Goal: Task Accomplishment & Management: Complete application form

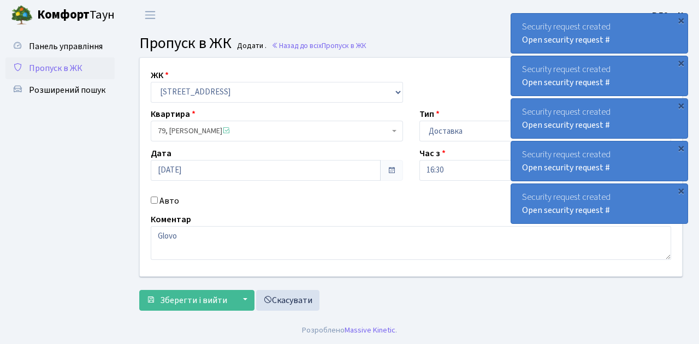
select select "317"
select select "1"
click at [182, 297] on span "Зберегти і вийти" at bounding box center [193, 300] width 67 height 12
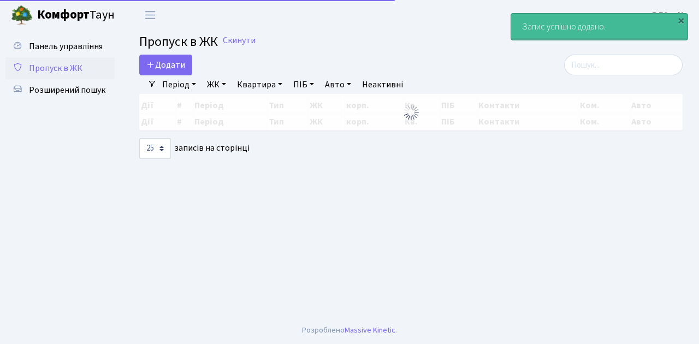
select select "25"
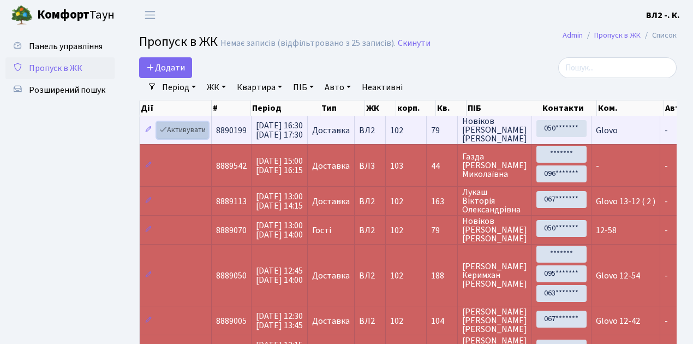
click at [179, 131] on link "Активувати" at bounding box center [183, 130] width 52 height 17
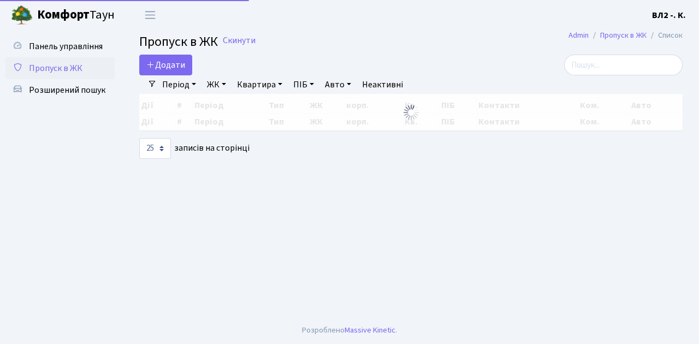
select select "25"
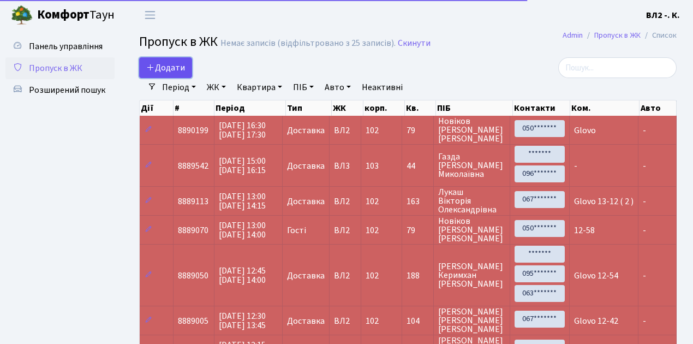
click at [174, 64] on span "Додати" at bounding box center [165, 68] width 39 height 12
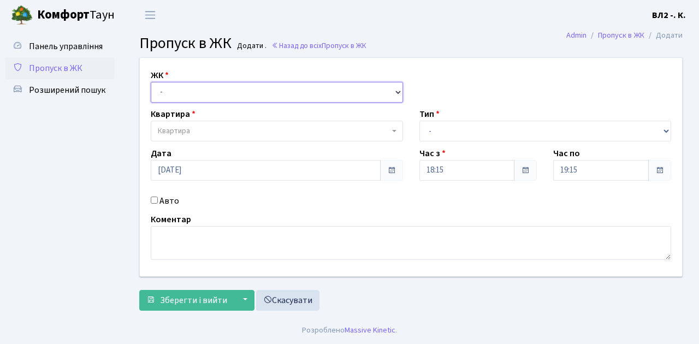
click at [190, 91] on select "- ВЛ1, Ужгородський пров., 4/1 ВЛ2, Голосіївський просп., 76 ВЛ3, пр.Голосіївсь…" at bounding box center [277, 92] width 252 height 21
select select "317"
click at [151, 82] on select "- ВЛ1, Ужгородський пров., 4/1 ВЛ2, Голосіївський просп., 76 ВЛ3, пр.Голосіївсь…" at bounding box center [277, 92] width 252 height 21
select select
click at [203, 131] on span "Квартира" at bounding box center [273, 131] width 231 height 11
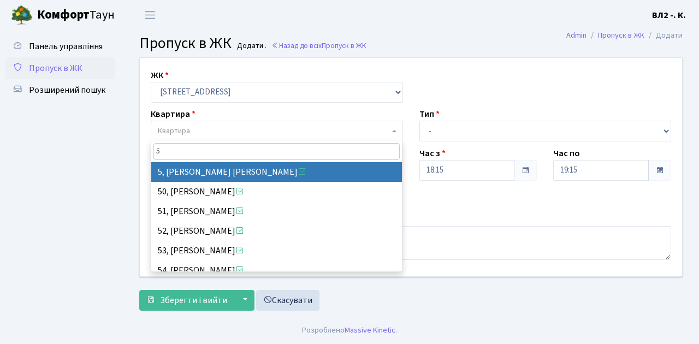
type input "5"
select select "37954"
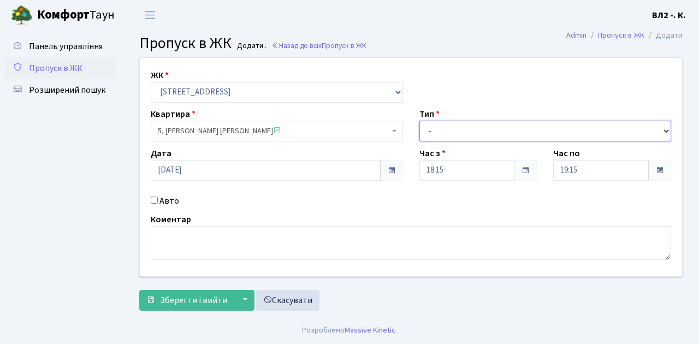
click at [430, 129] on select "- Доставка Таксі Гості Сервіс" at bounding box center [545, 131] width 252 height 21
select select "1"
click at [419, 121] on select "- Доставка Таксі Гості Сервіс" at bounding box center [545, 131] width 252 height 21
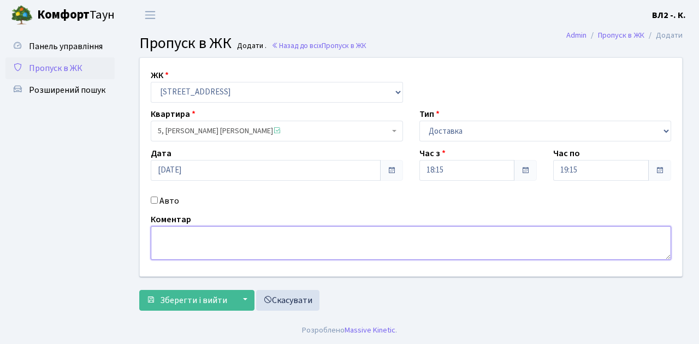
click at [204, 247] on textarea at bounding box center [411, 243] width 520 height 34
type textarea "Glovo"
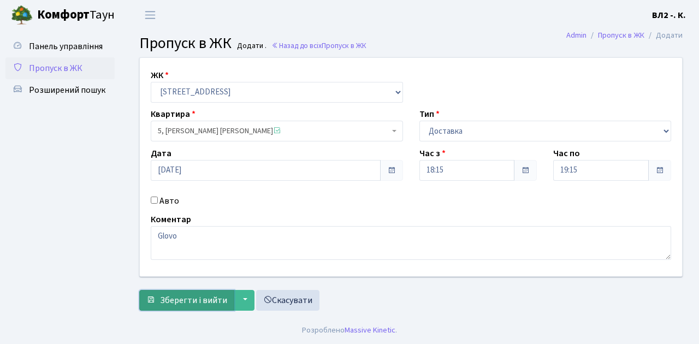
click at [195, 297] on span "Зберегти і вийти" at bounding box center [193, 300] width 67 height 12
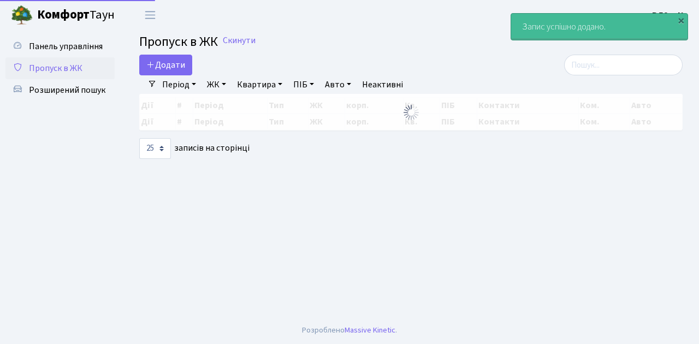
select select "25"
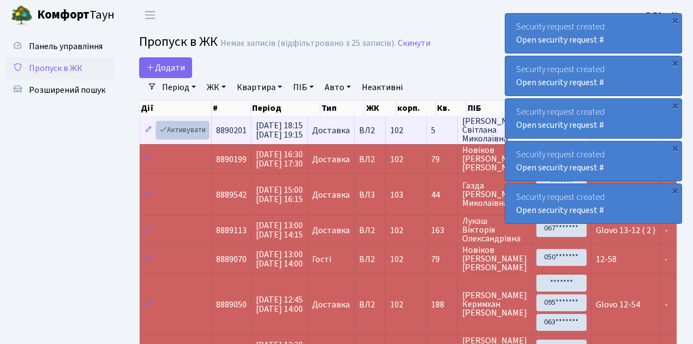
click at [175, 131] on link "Активувати" at bounding box center [183, 130] width 52 height 17
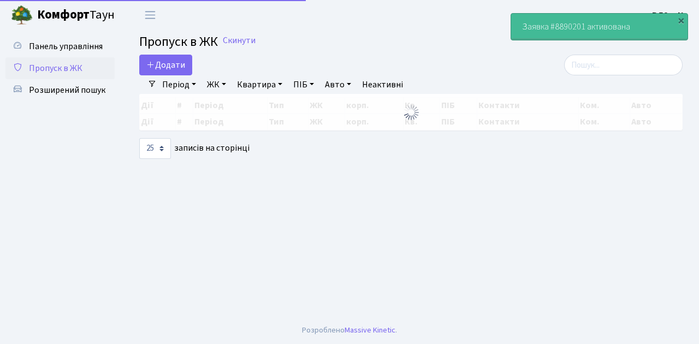
select select "25"
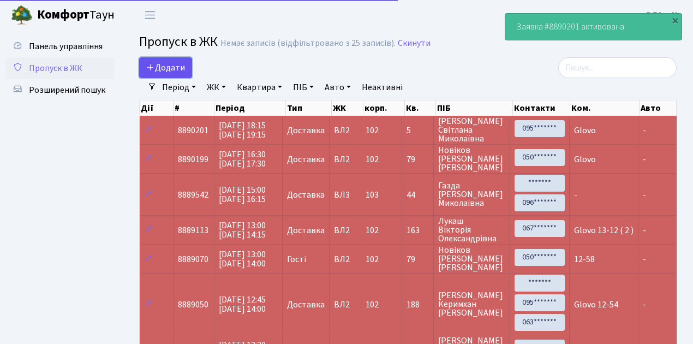
click at [166, 69] on span "Додати" at bounding box center [165, 68] width 39 height 12
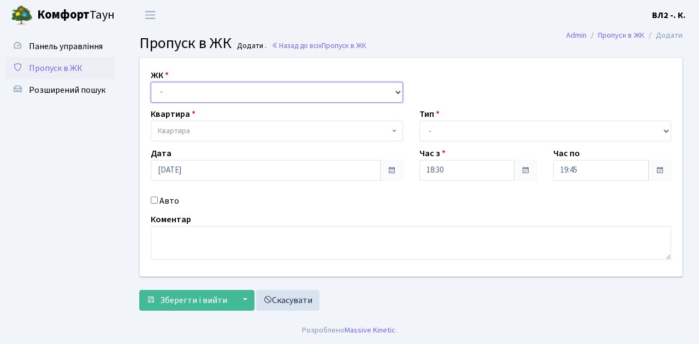
click at [174, 87] on select "- [STREET_ADDRESS][PERSON_NAME]" at bounding box center [277, 92] width 252 height 21
select select "317"
click at [151, 82] on select "- [STREET_ADDRESS][PERSON_NAME]" at bounding box center [277, 92] width 252 height 21
select select
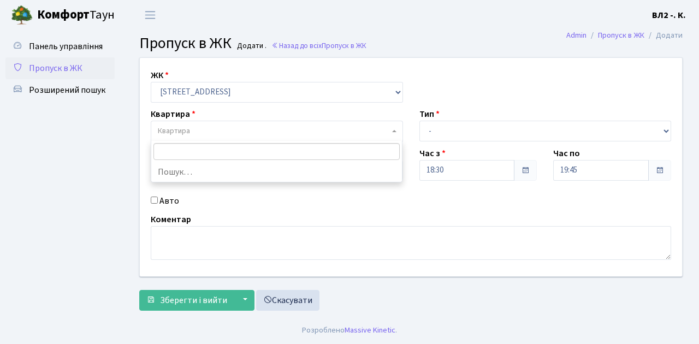
click at [190, 131] on span "Квартира" at bounding box center [273, 131] width 231 height 11
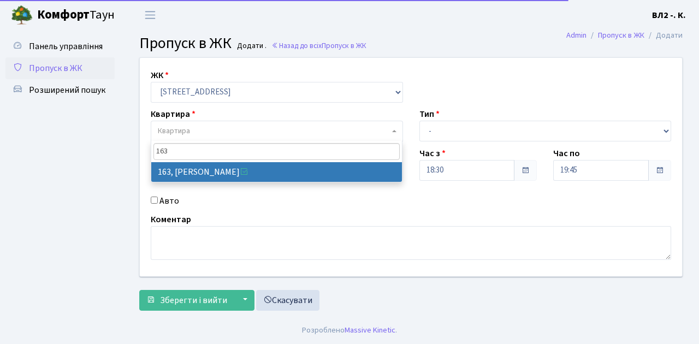
type input "163"
select select "38425"
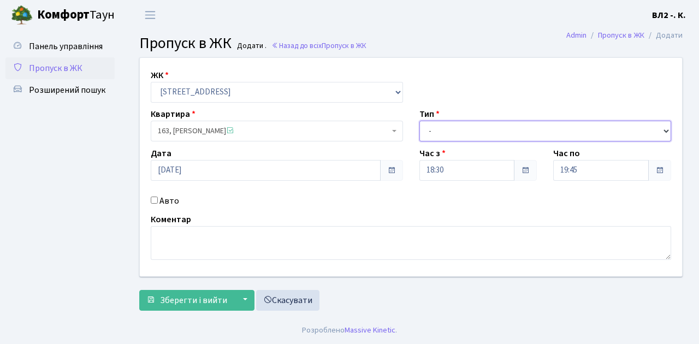
click at [447, 134] on select "- Доставка Таксі Гості Сервіс" at bounding box center [545, 131] width 252 height 21
select select "1"
click at [419, 121] on select "- Доставка Таксі Гості Сервіс" at bounding box center [545, 131] width 252 height 21
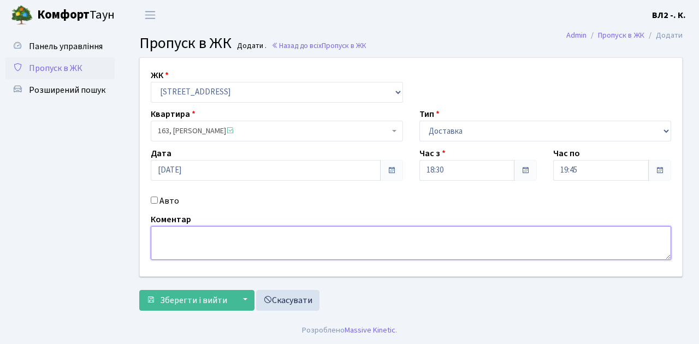
click at [194, 237] on textarea at bounding box center [411, 243] width 520 height 34
type textarea "Glovo"
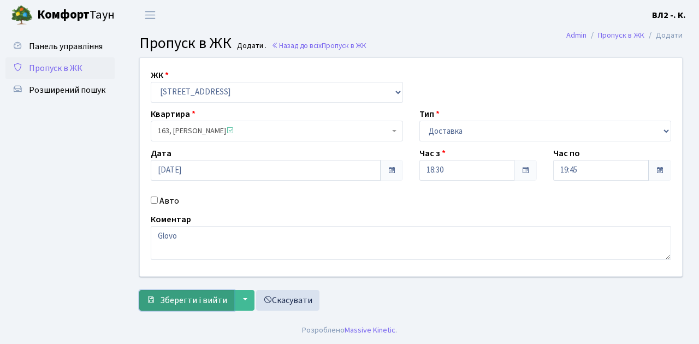
click at [196, 301] on span "Зберегти і вийти" at bounding box center [193, 300] width 67 height 12
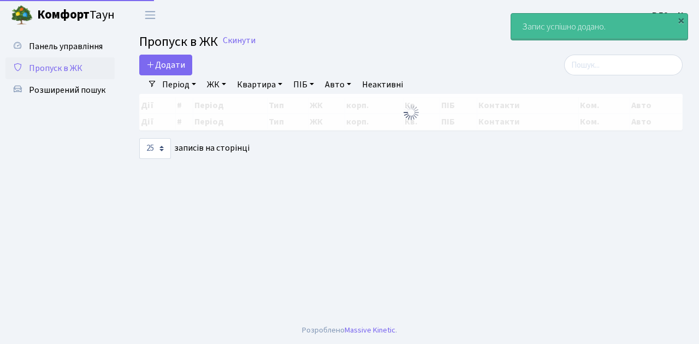
select select "25"
